Goal: Task Accomplishment & Management: Manage account settings

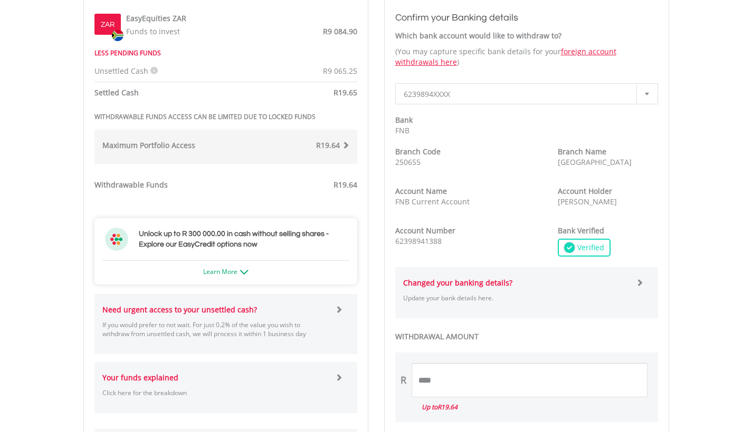
scroll to position [424, 0]
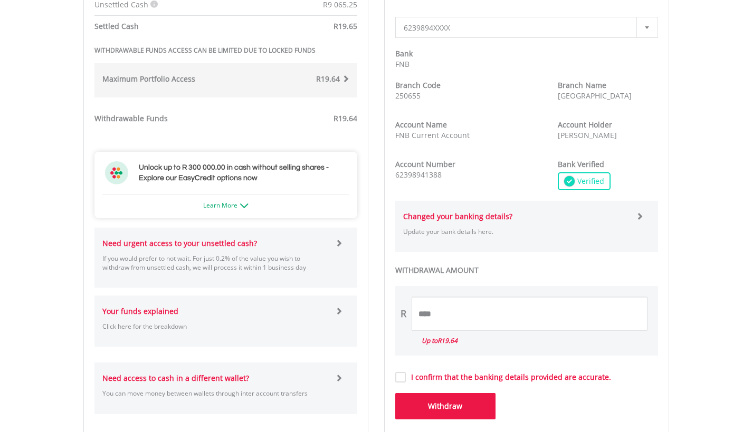
click at [336, 245] on span at bounding box center [338, 242] width 7 height 7
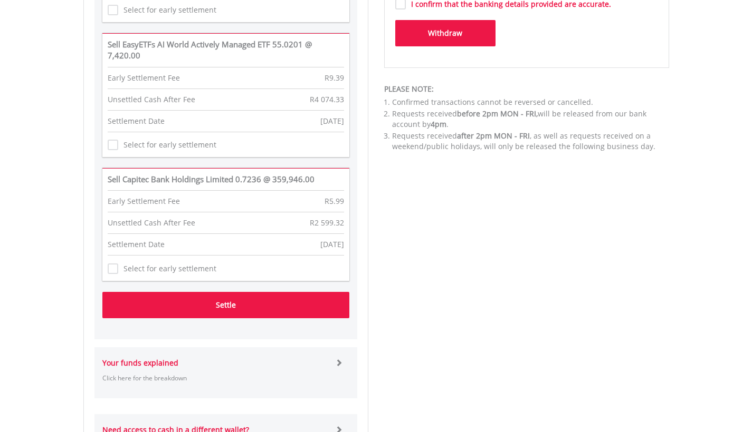
scroll to position [851, 0]
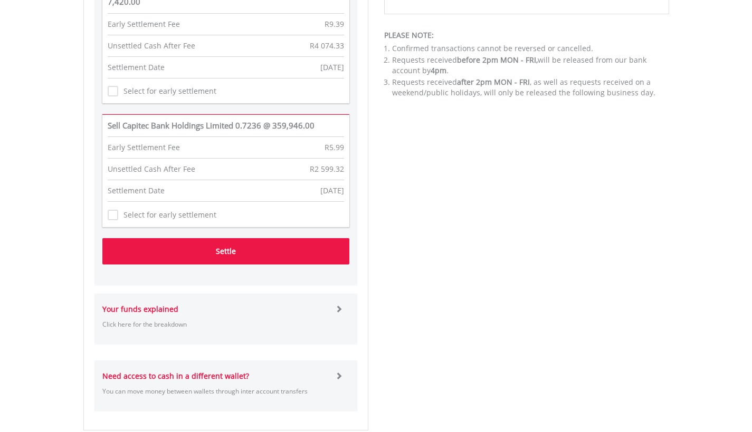
click at [234, 251] on button "Settle" at bounding box center [225, 251] width 247 height 26
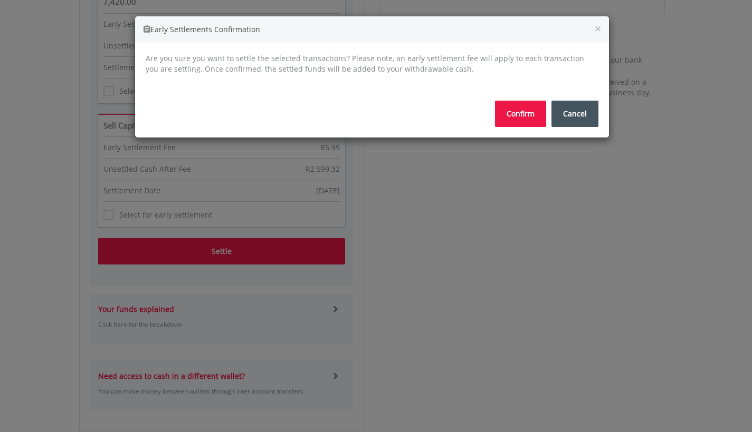
click at [530, 116] on button "Confirm" at bounding box center [520, 114] width 51 height 26
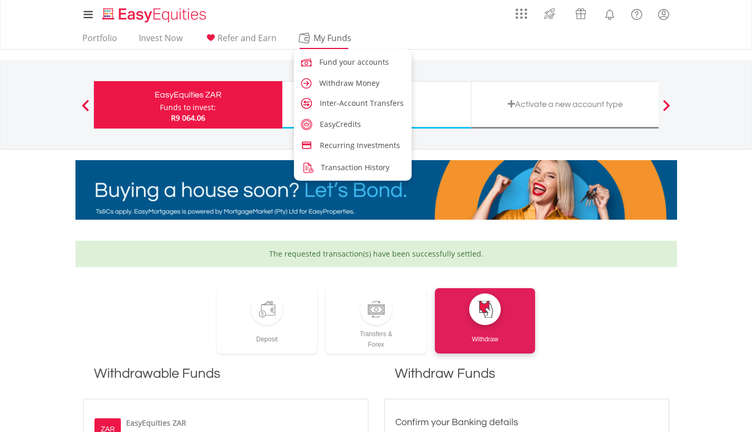
click at [327, 32] on span "My Funds" at bounding box center [332, 38] width 69 height 14
click at [330, 83] on span "Withdraw Money" at bounding box center [351, 83] width 60 height 10
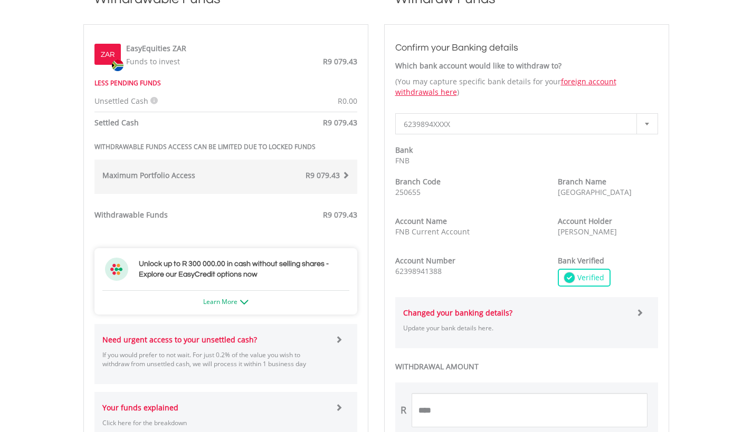
scroll to position [436, 0]
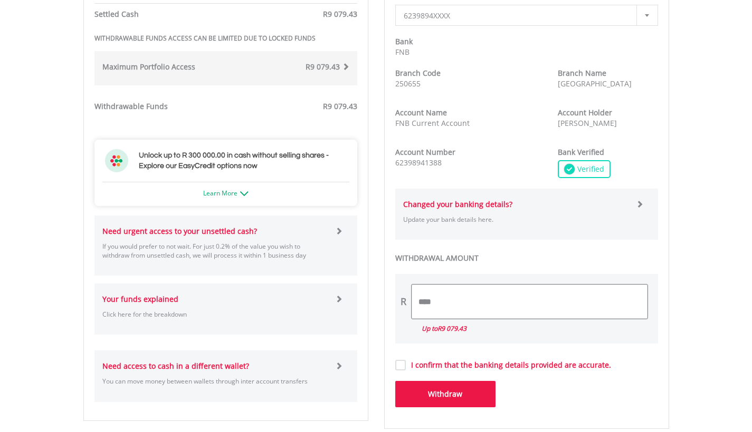
click at [446, 292] on input "****" at bounding box center [529, 302] width 236 height 34
type input "*******"
click at [459, 393] on button "Withdraw" at bounding box center [445, 394] width 100 height 26
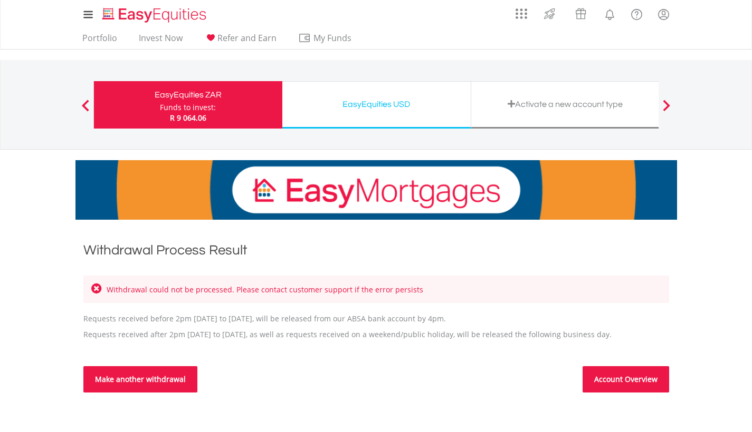
click at [142, 376] on link "Make another withdrawal" at bounding box center [140, 380] width 114 height 26
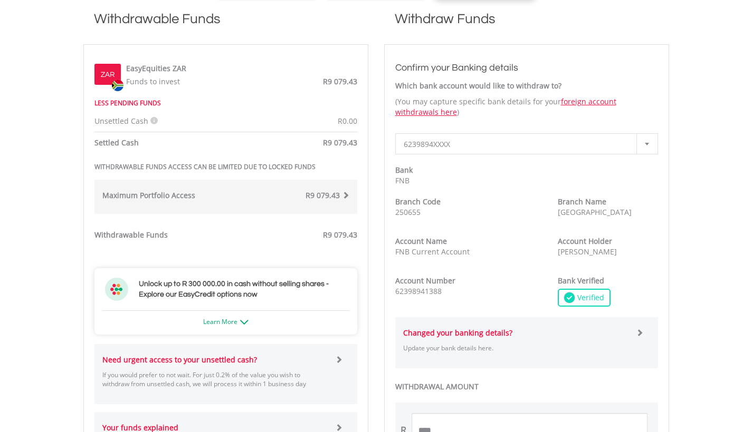
scroll to position [410, 0]
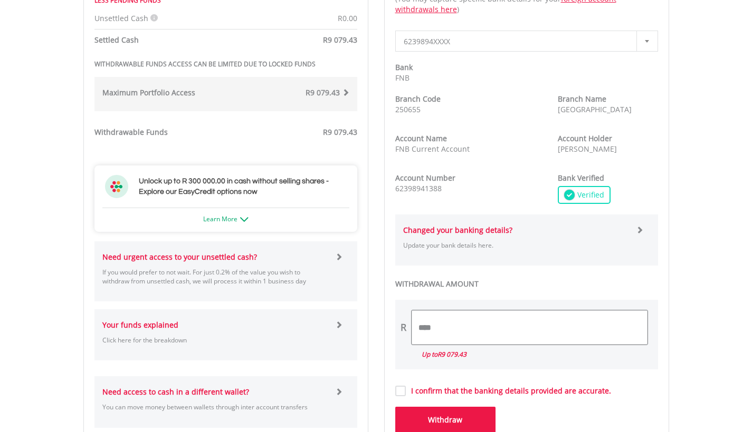
click at [451, 319] on input "****" at bounding box center [529, 328] width 236 height 34
type input "*******"
click at [406, 388] on label "I confirm that the banking details provided are accurate." at bounding box center [508, 391] width 205 height 11
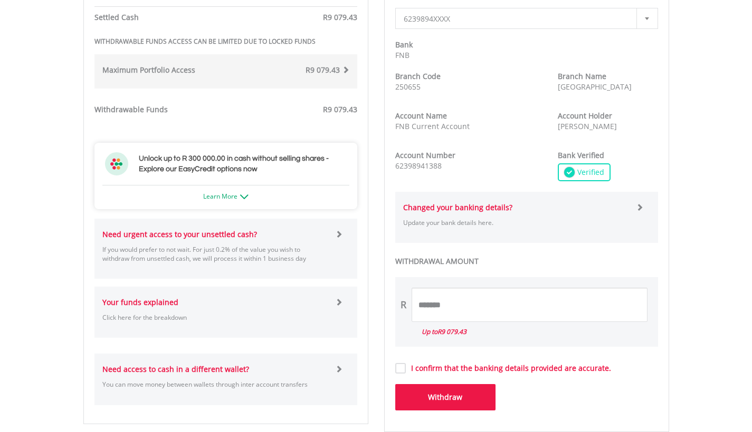
scroll to position [533, 0]
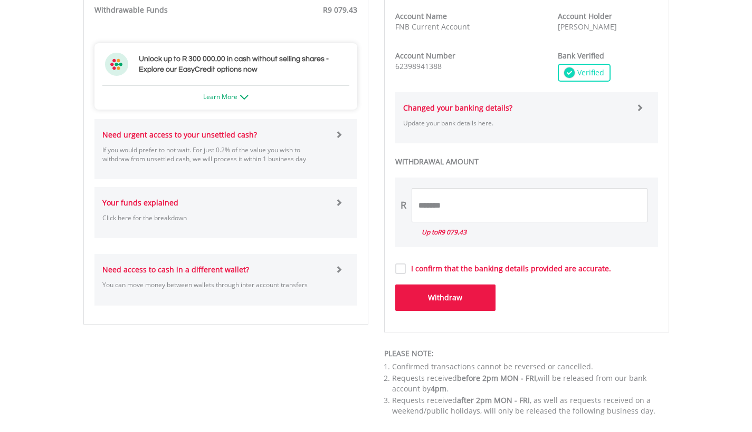
click at [472, 297] on button "Withdraw" at bounding box center [445, 298] width 100 height 26
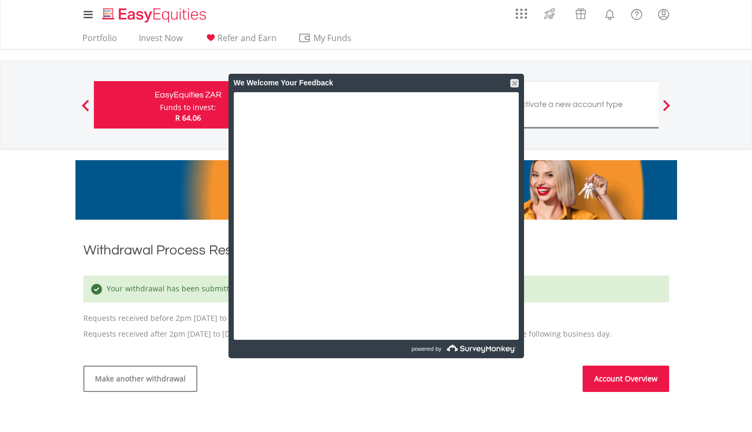
scroll to position [27, 0]
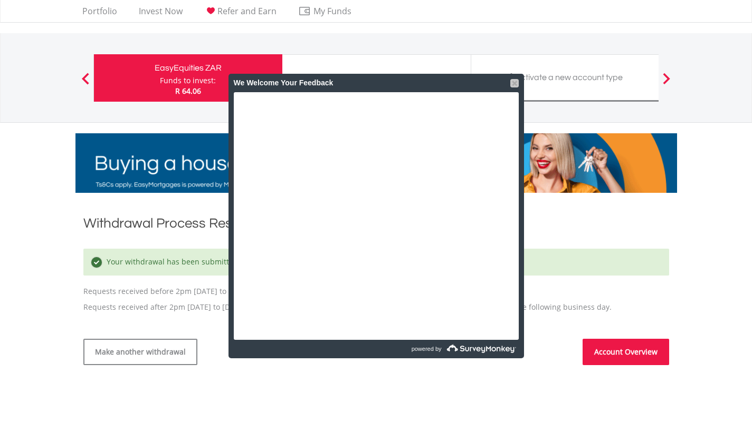
click at [515, 84] on div at bounding box center [514, 83] width 8 height 8
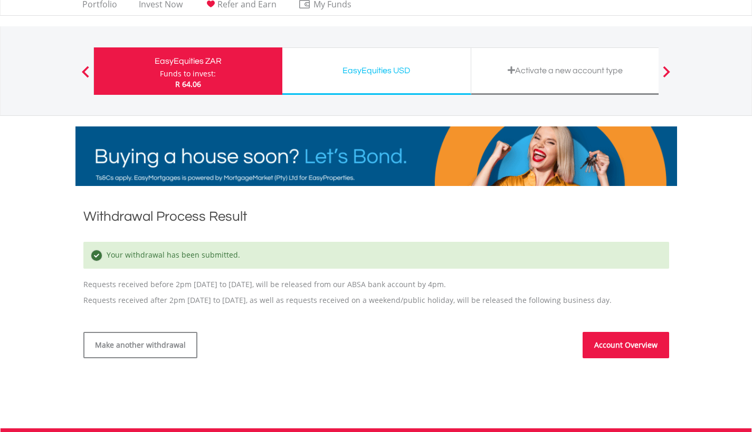
scroll to position [41, 0]
